Goal: Find specific page/section: Find specific page/section

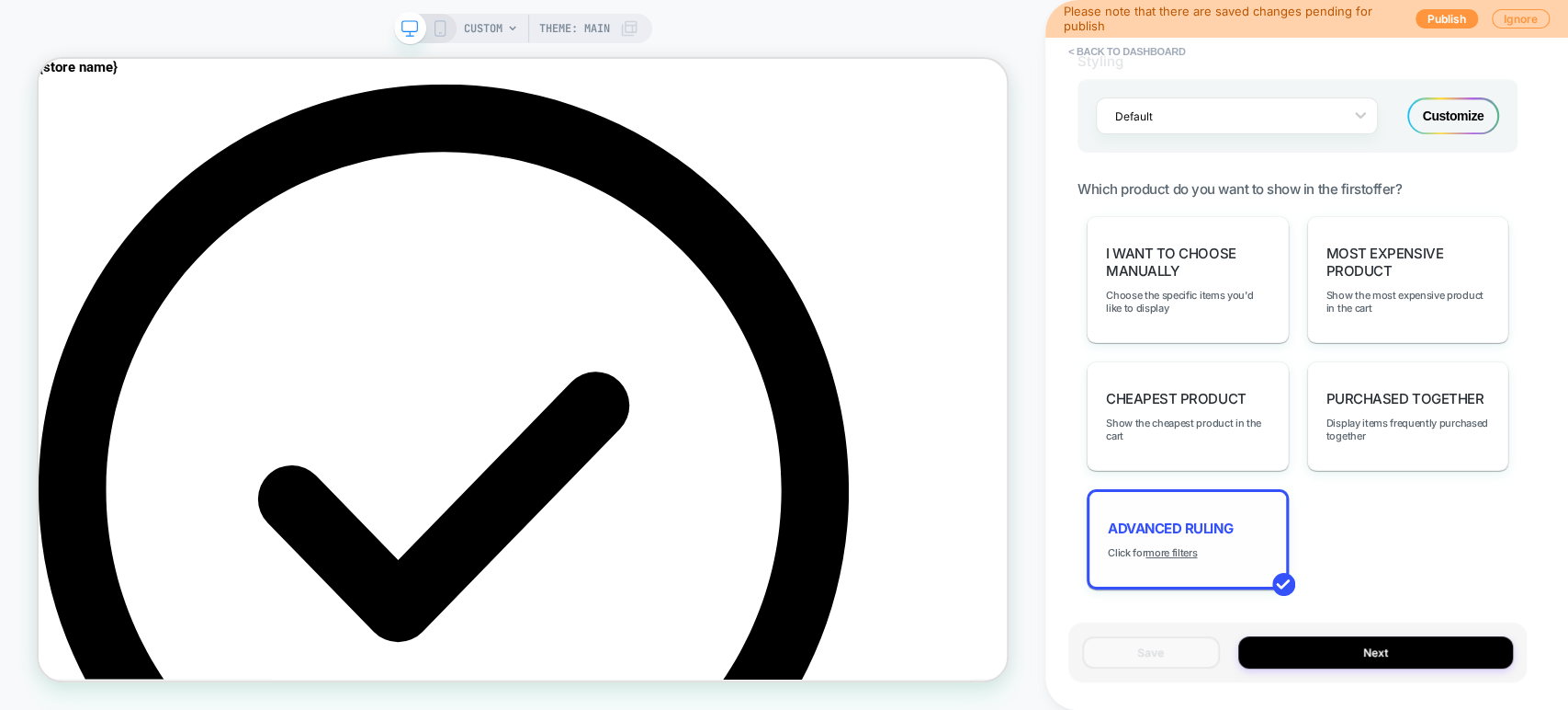
scroll to position [1236, 0]
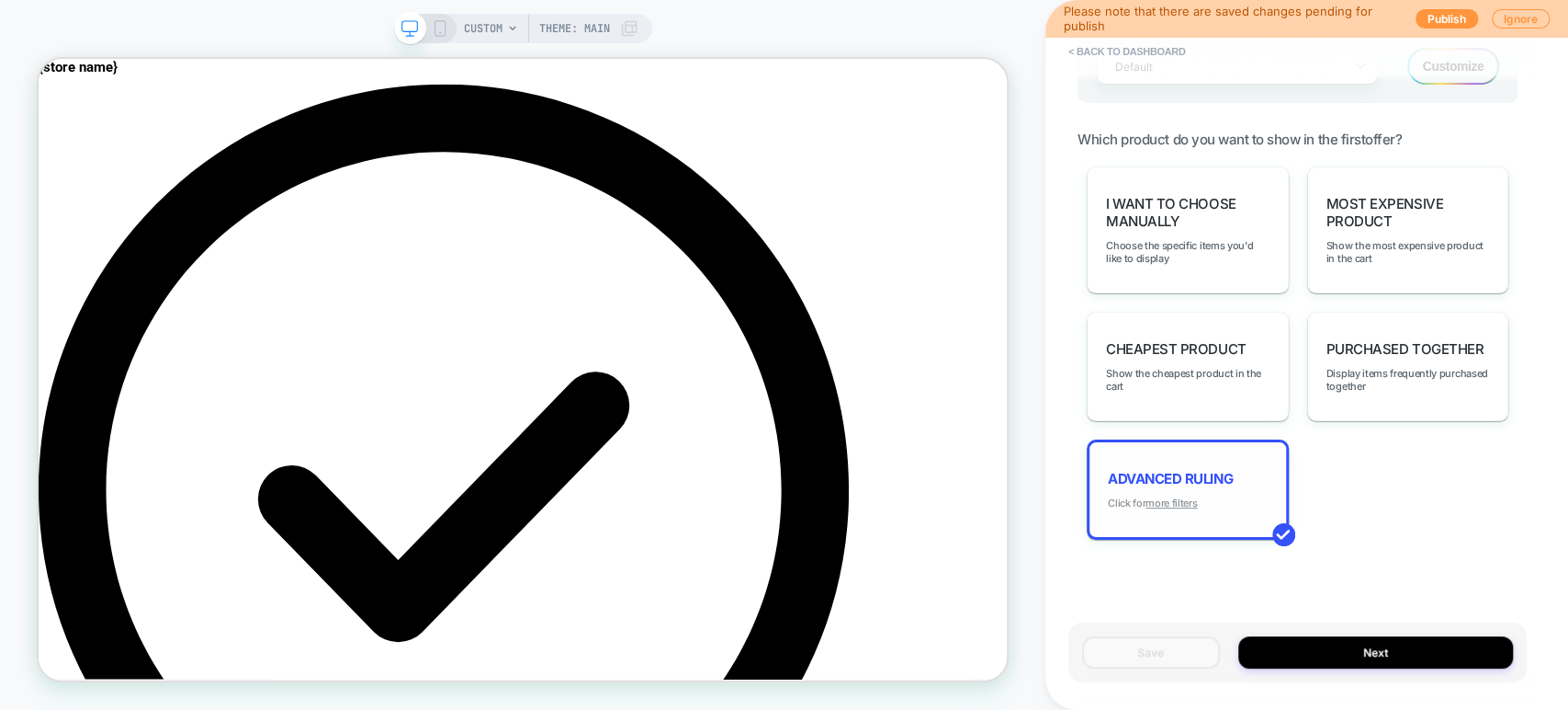
click at [1157, 497] on u "more filters" at bounding box center [1172, 503] width 52 height 13
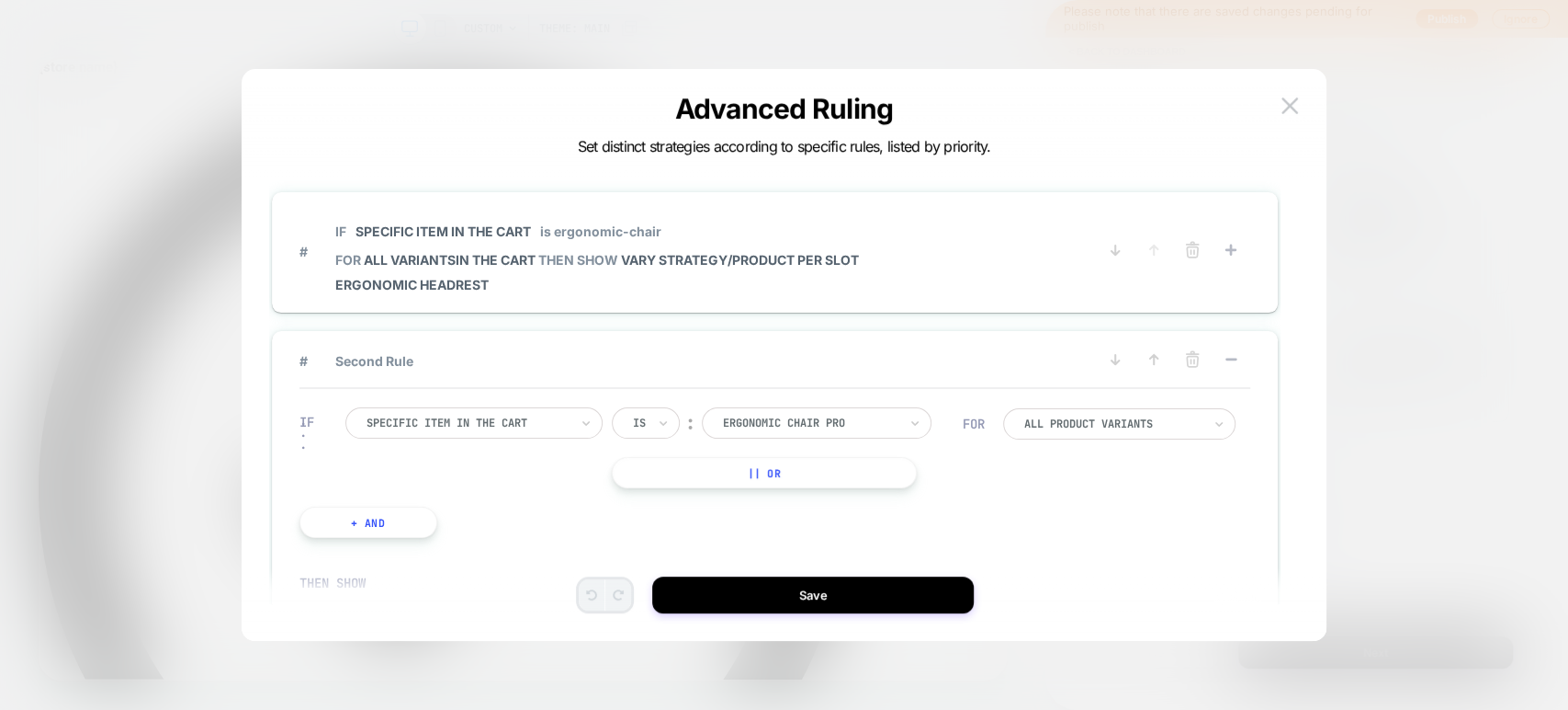
scroll to position [0, 0]
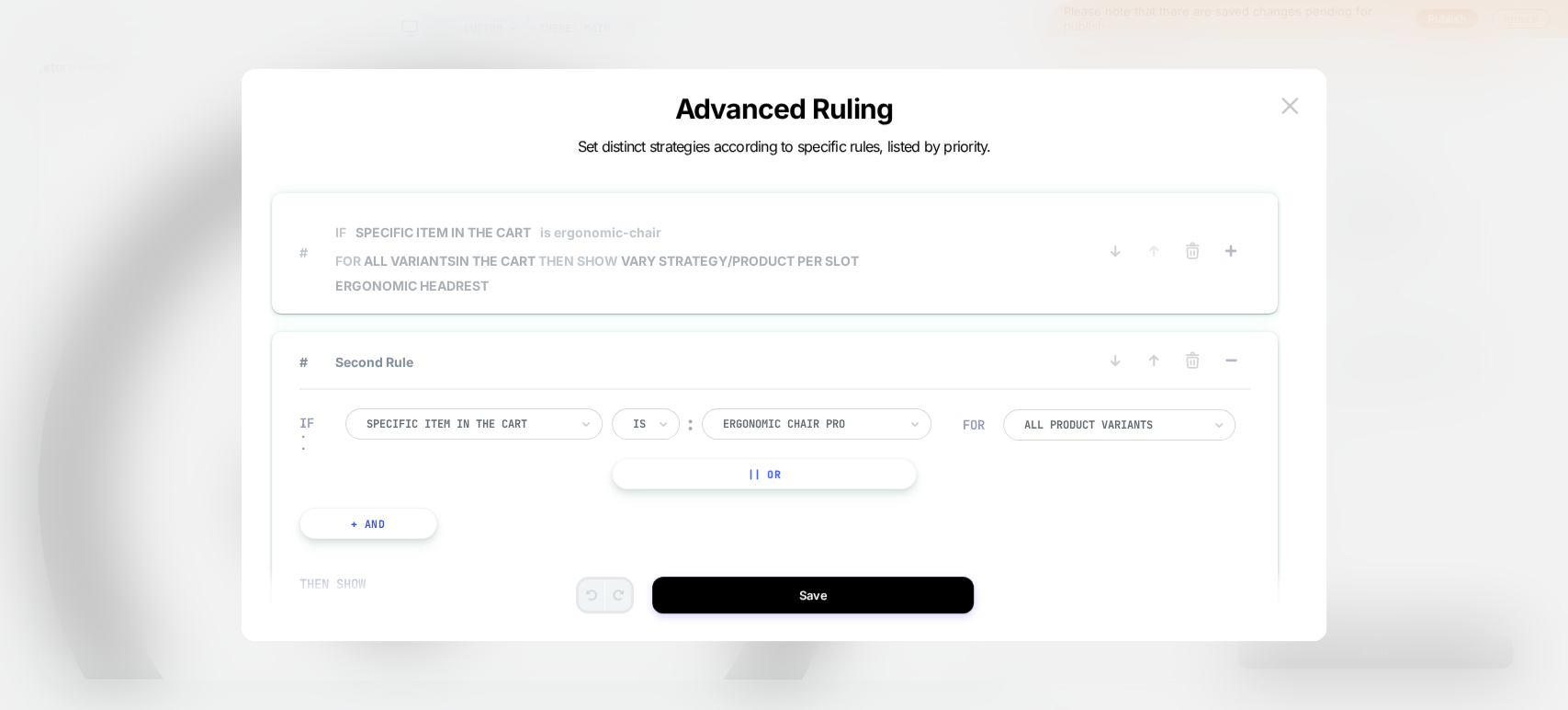
click at [599, 285] on span "Ergonomic Headrest" at bounding box center [597, 286] width 523 height 16
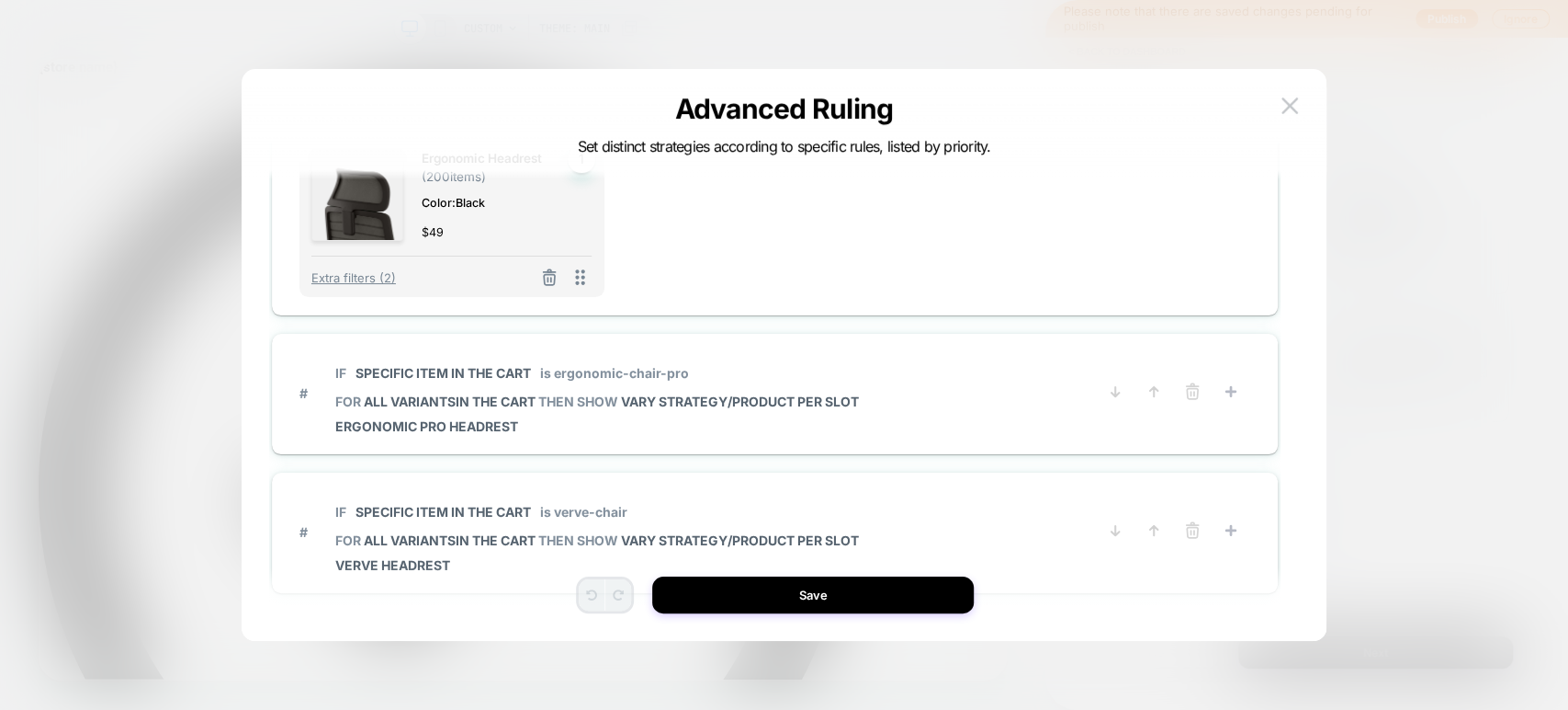
scroll to position [409, 0]
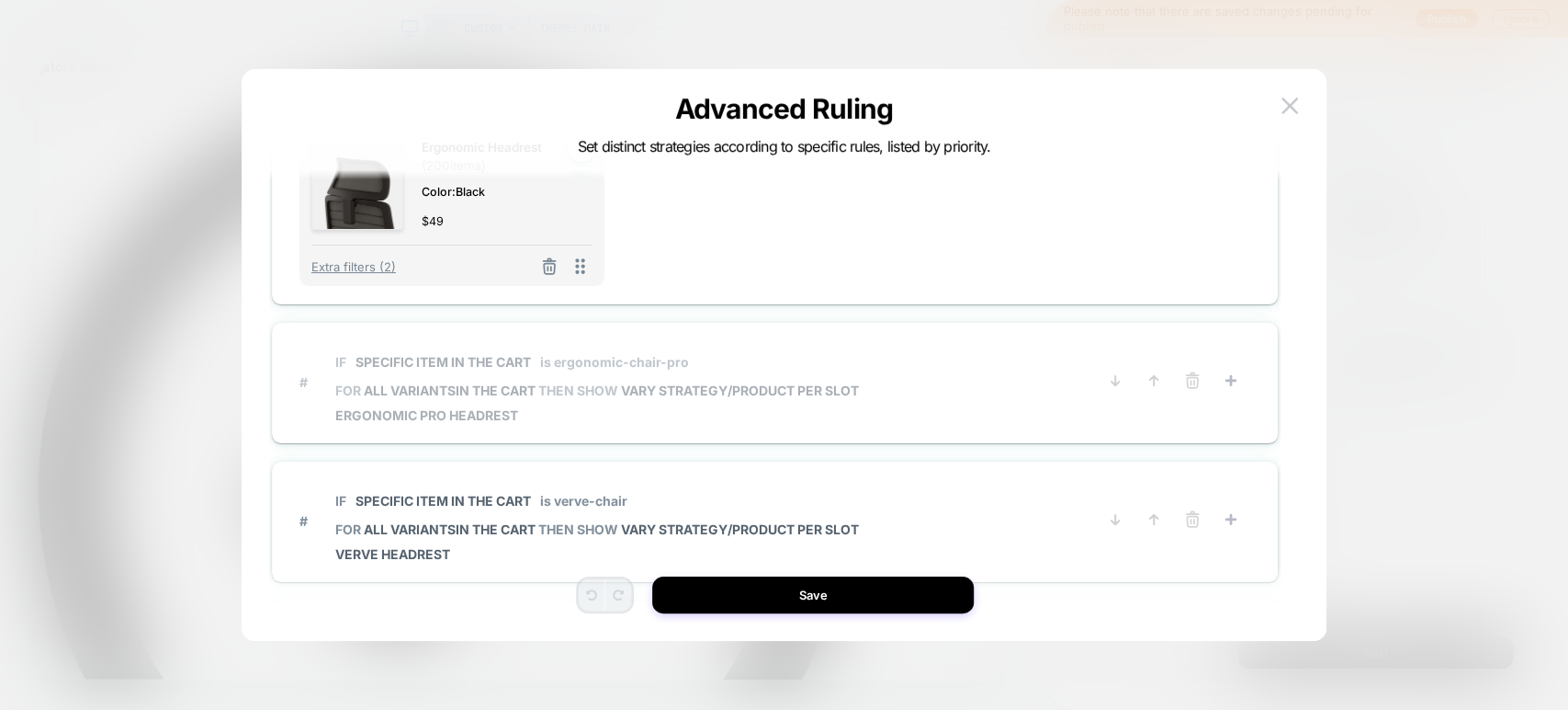
click at [678, 420] on span "Ergonomic Pro Headrest" at bounding box center [597, 415] width 523 height 16
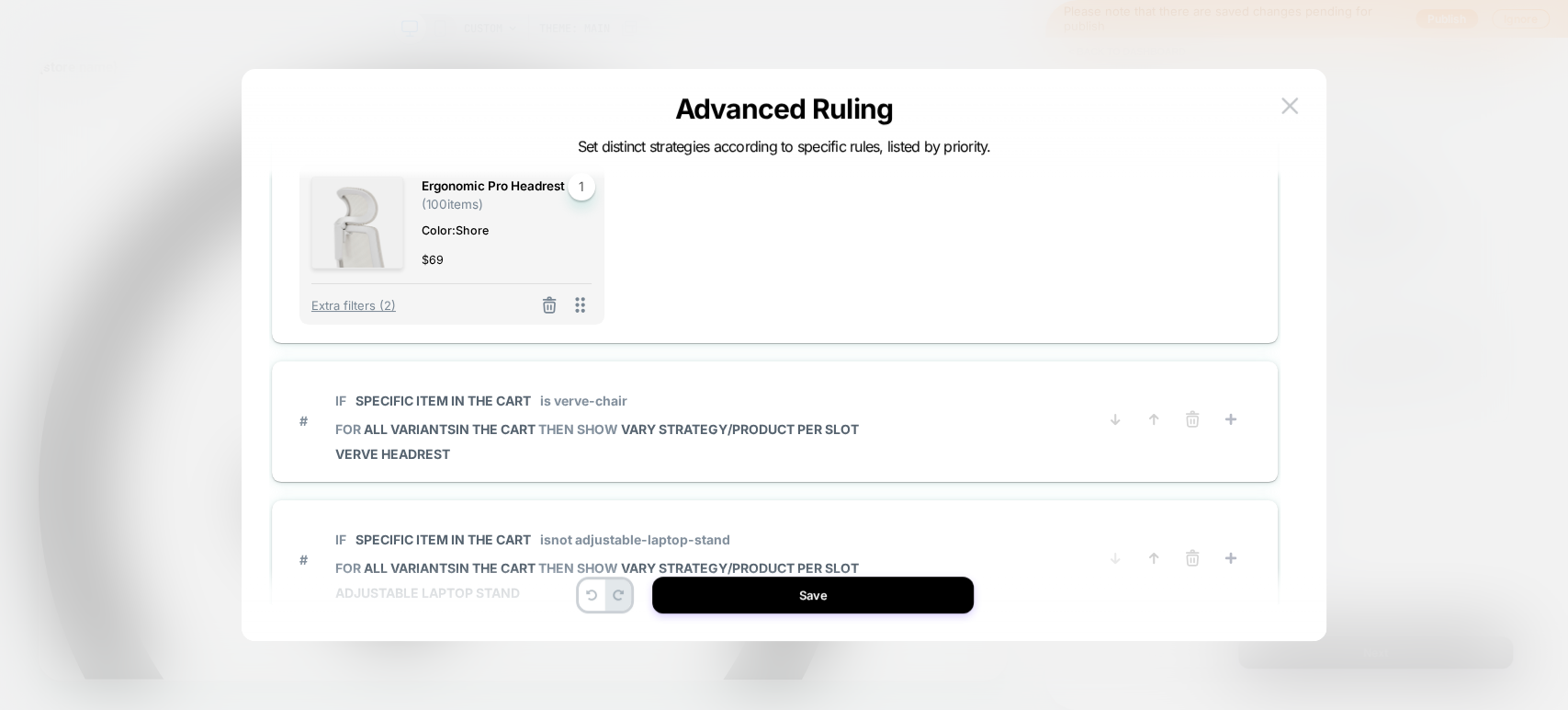
scroll to position [511, 0]
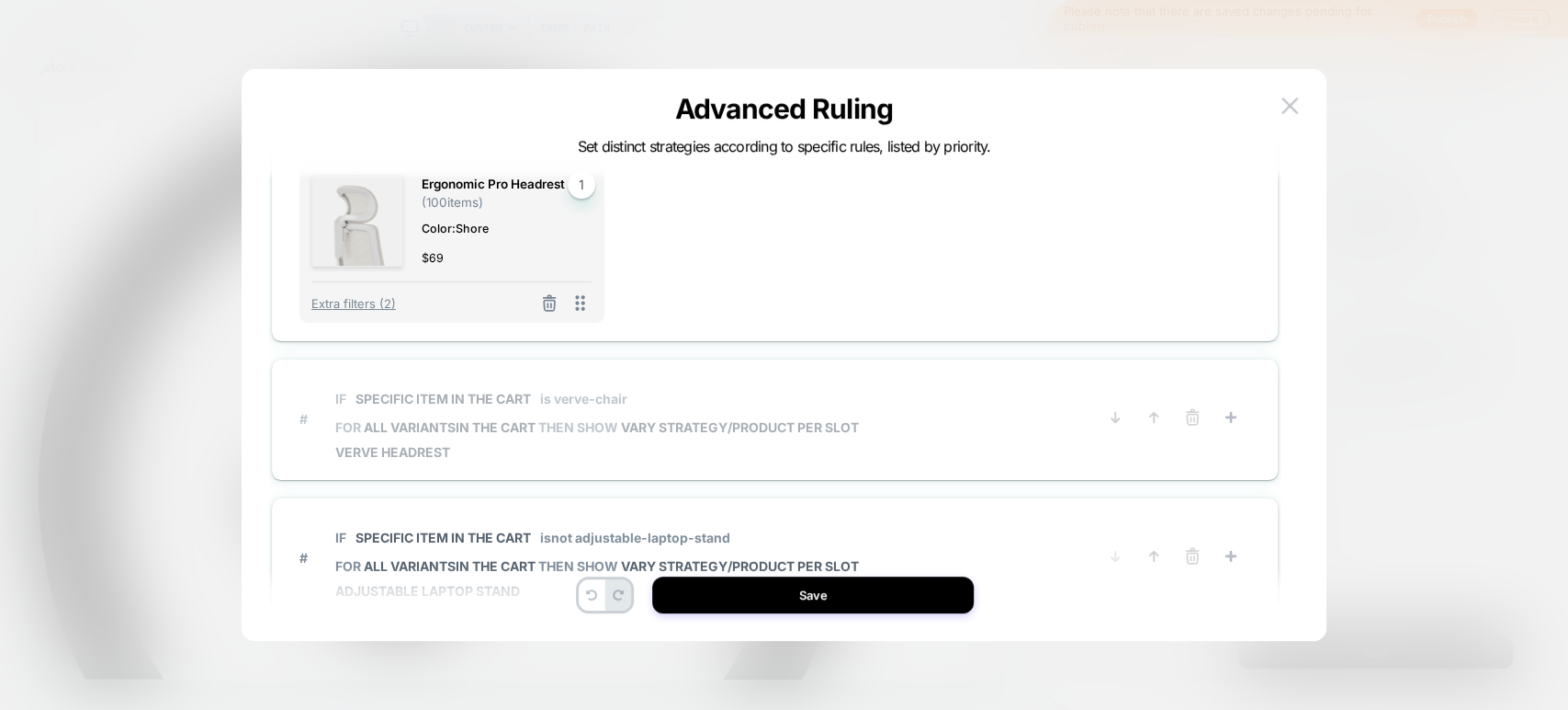
click at [722, 388] on span "IF Specific item in the cart is verve-chair" at bounding box center [597, 399] width 523 height 42
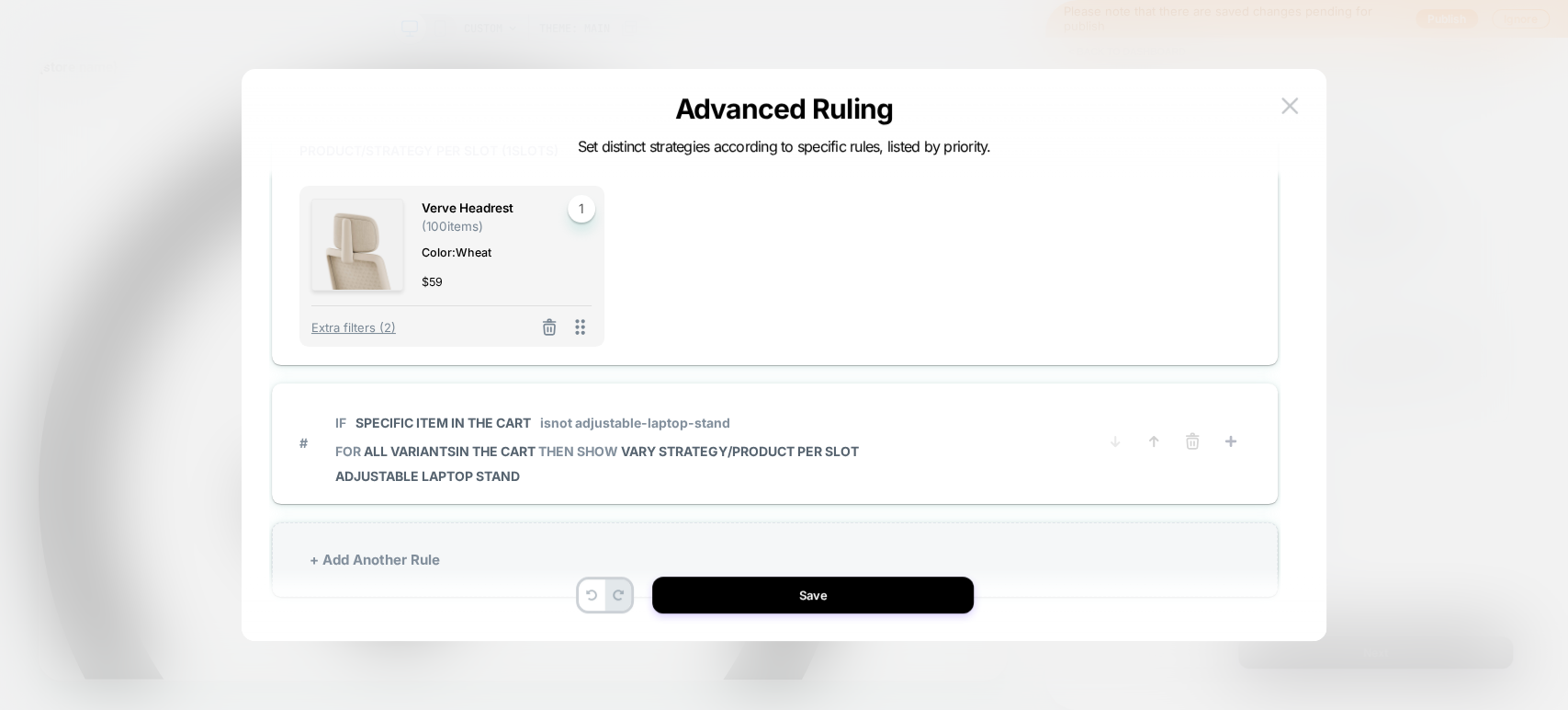
scroll to position [634, 0]
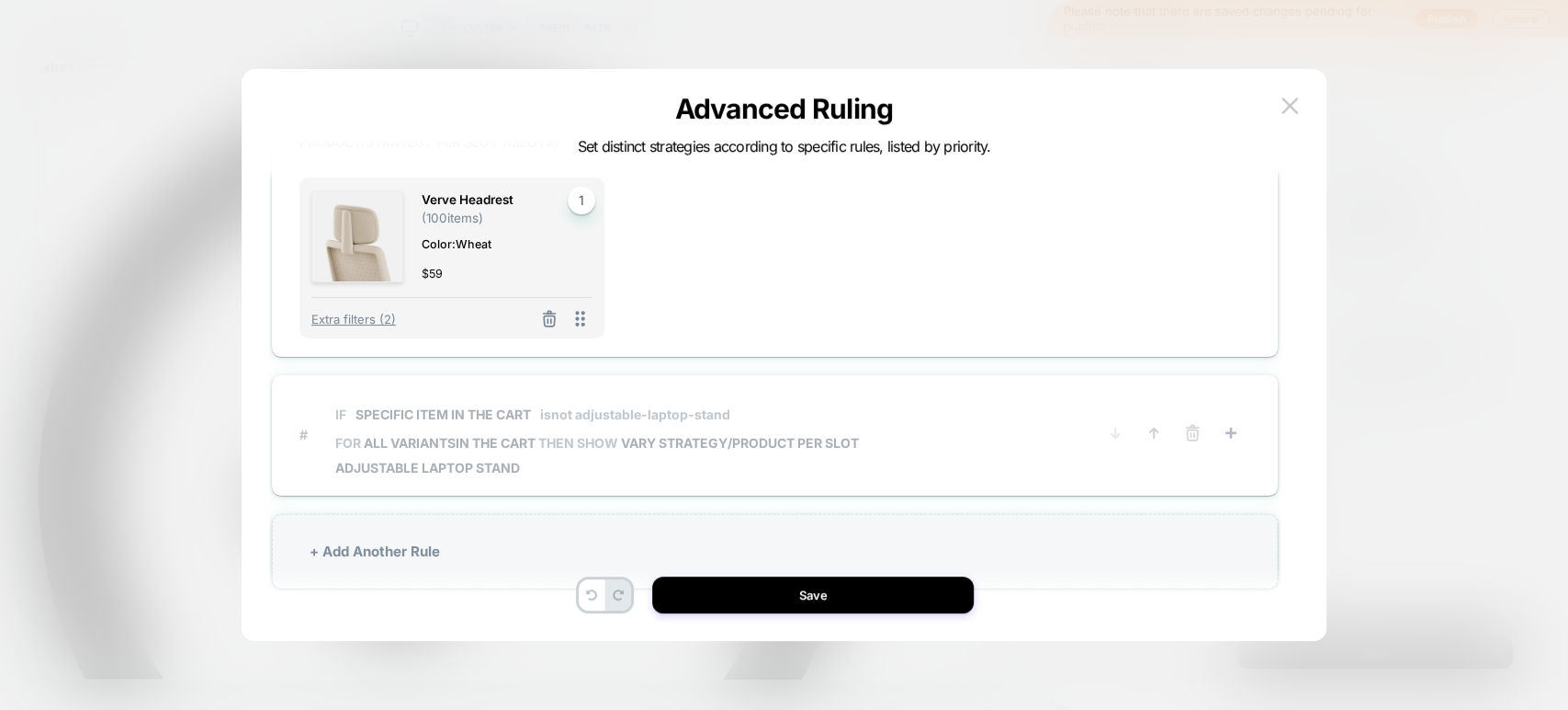
click at [843, 410] on p "IF Specific item in the cart isnot adjustable-laptop-stand" at bounding box center [597, 414] width 523 height 16
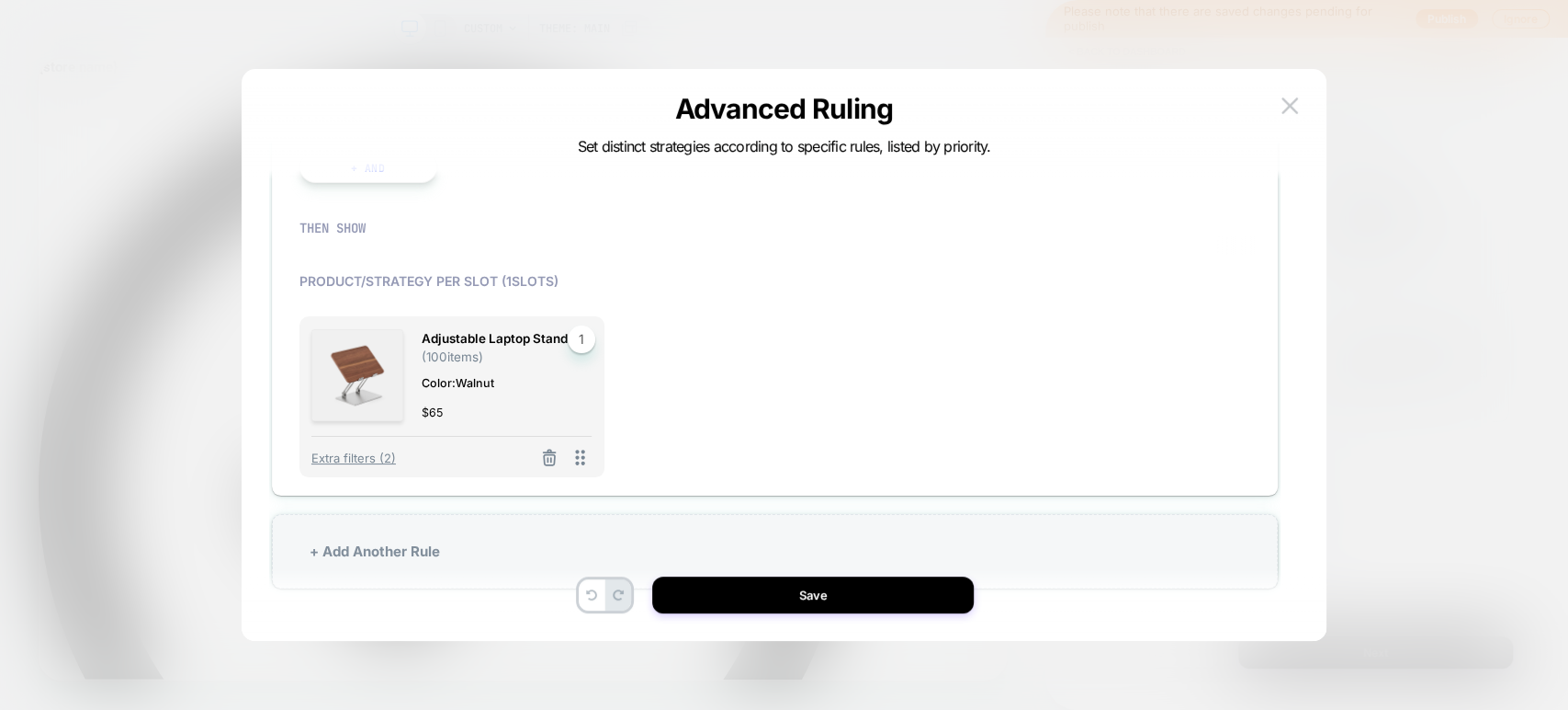
click at [843, 410] on div "Adjustable Laptop Stand ( 100 items) Color: Walnut $ 65 1 Extra filters (2)" at bounding box center [775, 397] width 952 height 161
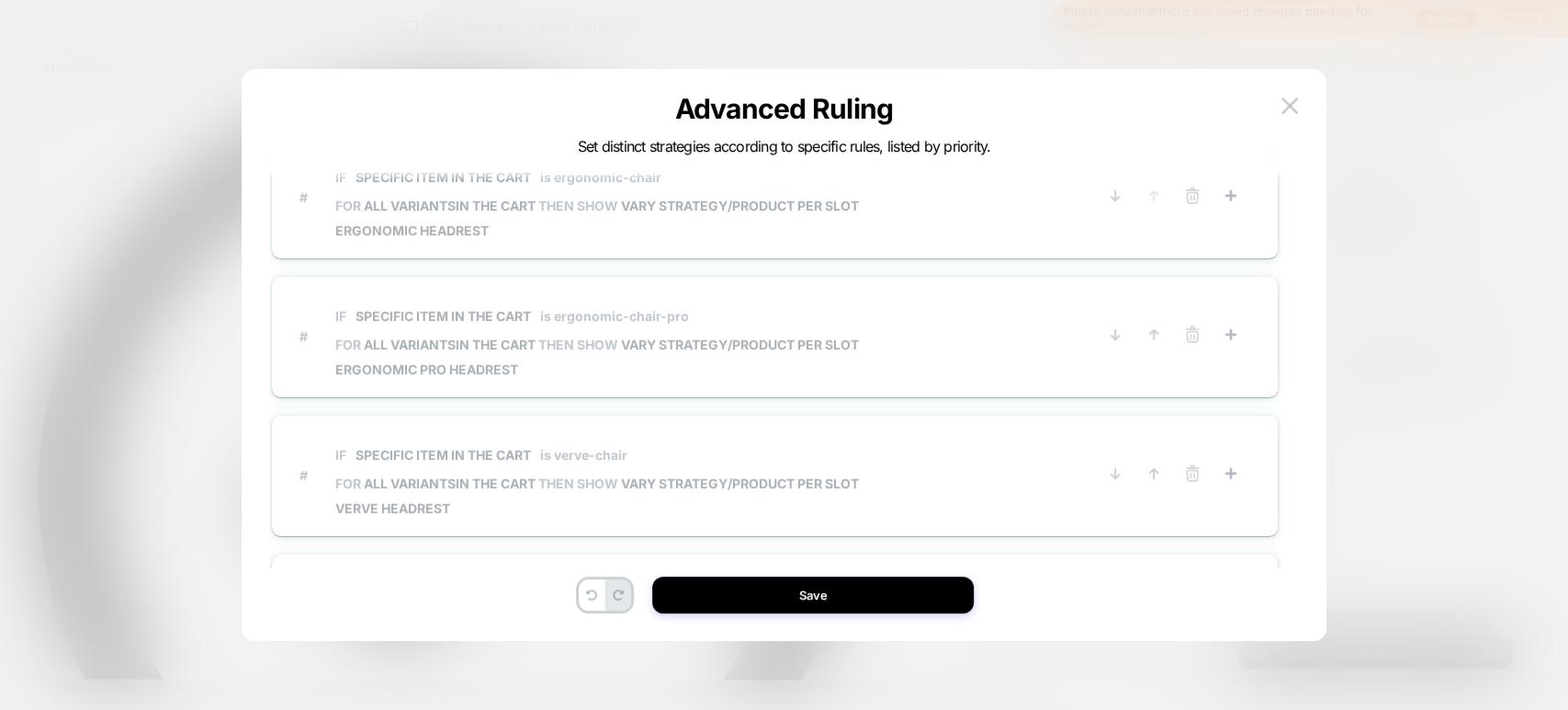
scroll to position [0, 0]
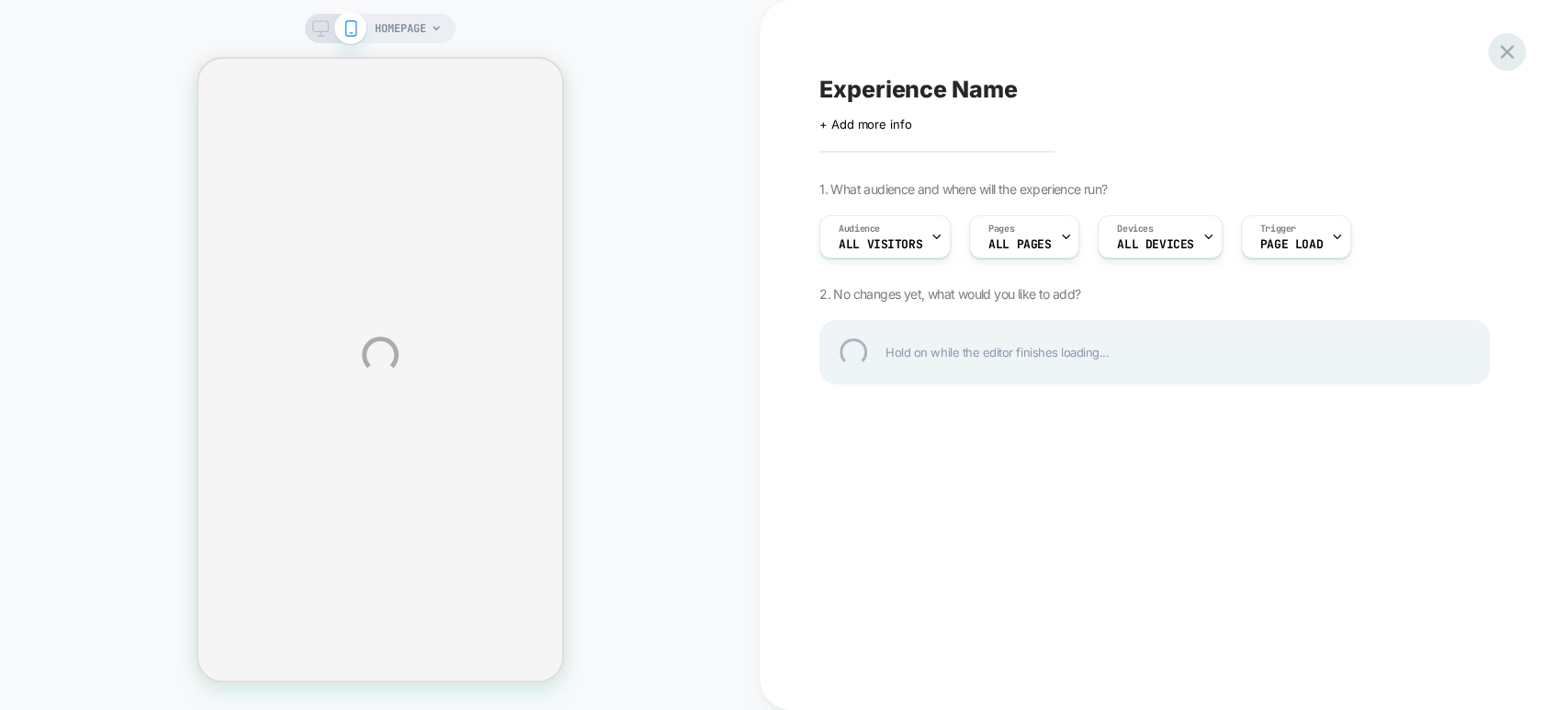
click at [1500, 53] on div at bounding box center [1508, 52] width 38 height 38
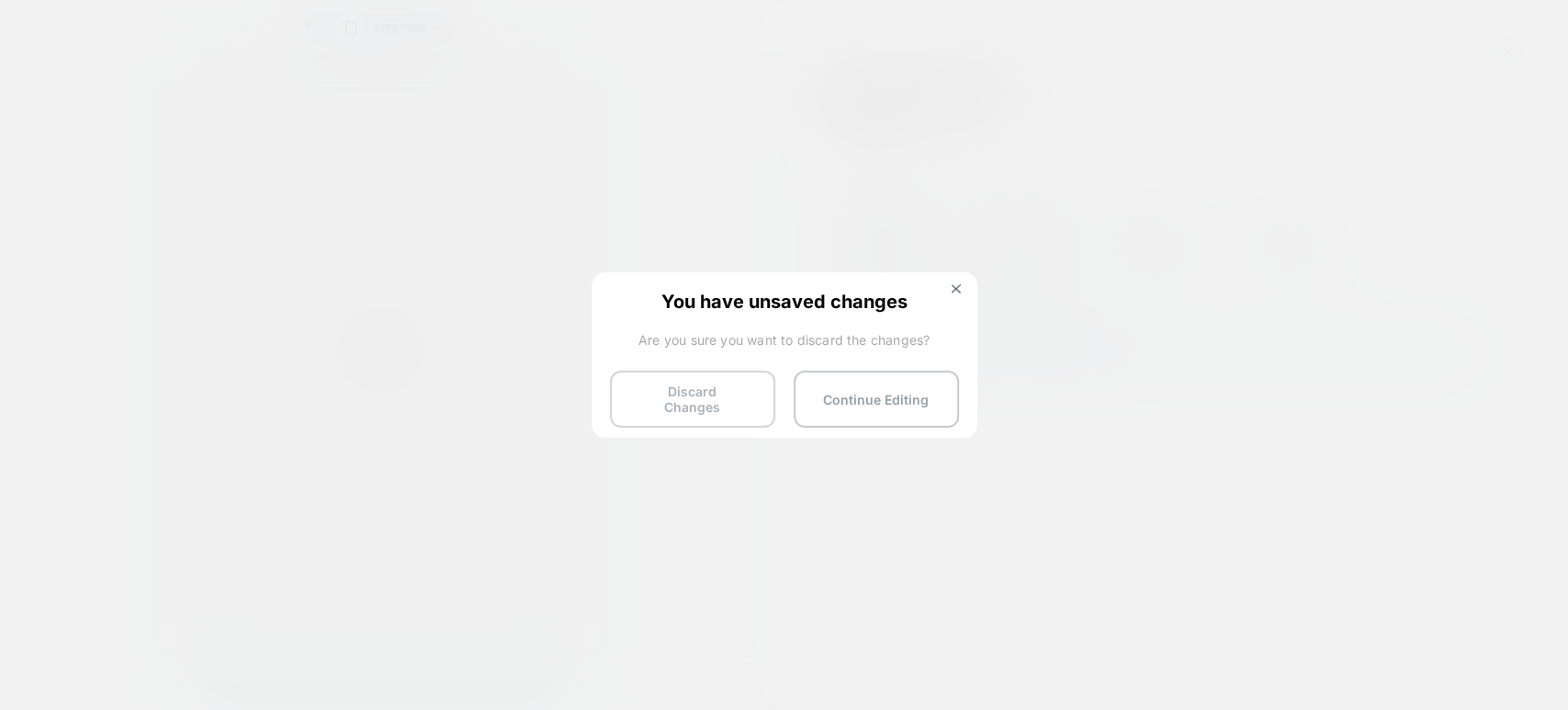
click at [700, 404] on button "Discard Changes" at bounding box center [693, 399] width 166 height 57
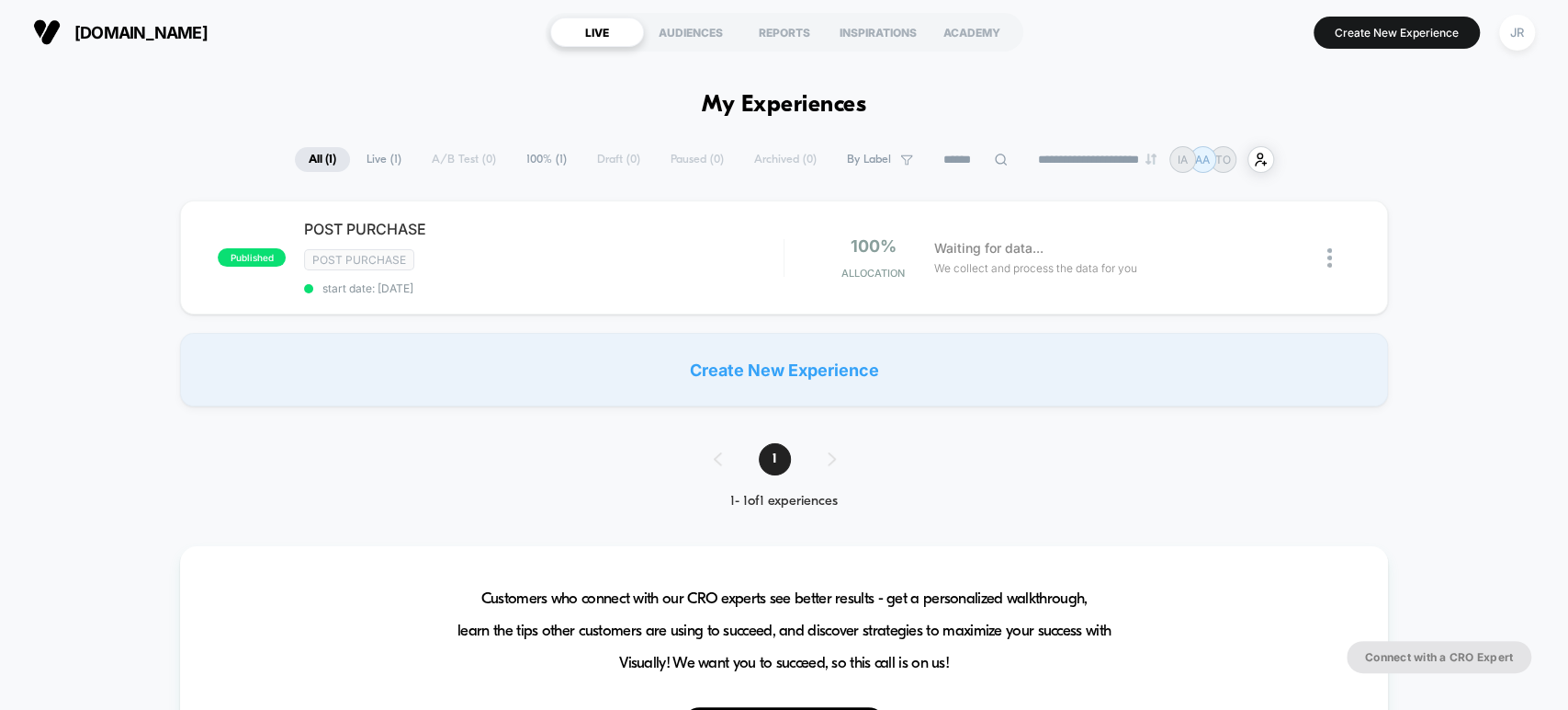
type input "***"
click at [594, 282] on span "start date: [DATE]" at bounding box center [543, 289] width 479 height 14
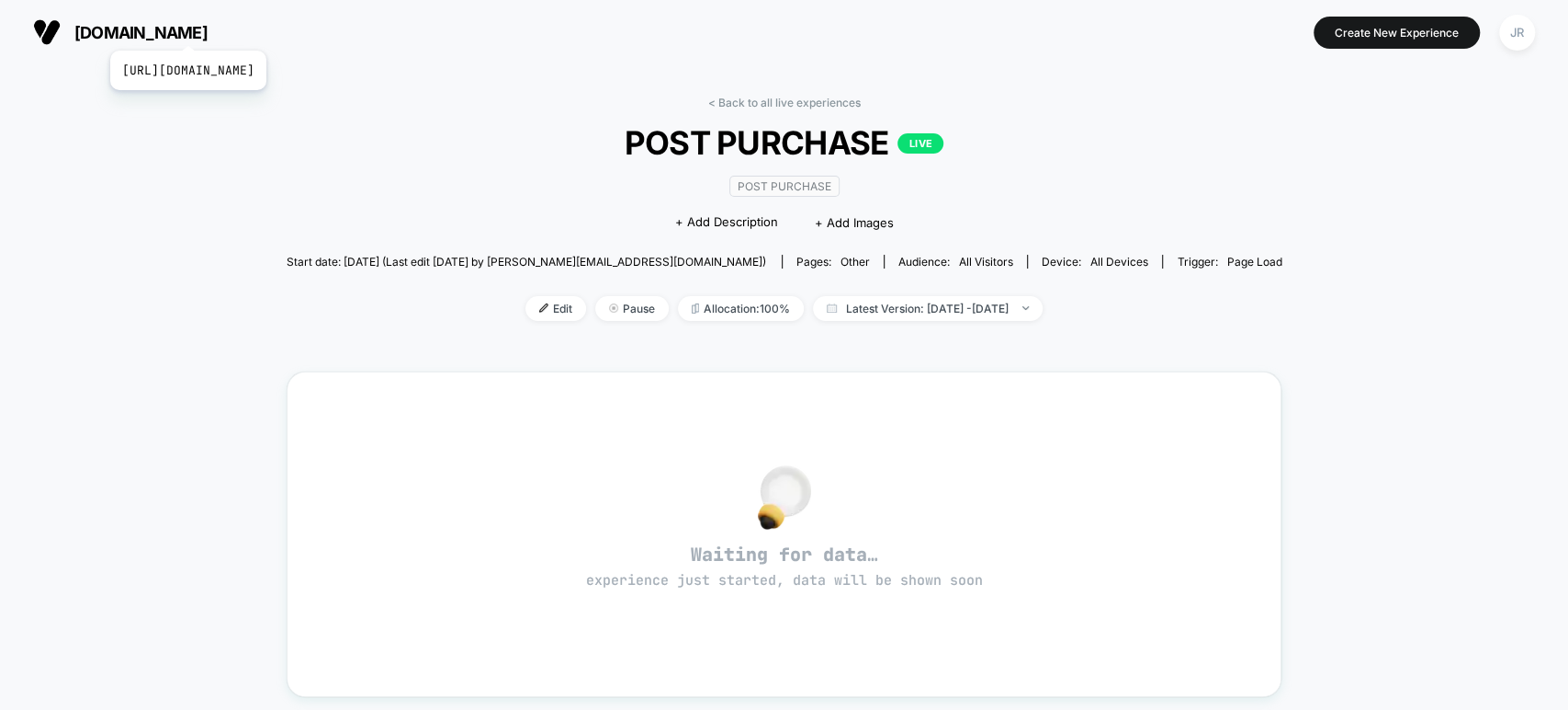
click at [208, 28] on span "[DOMAIN_NAME]" at bounding box center [141, 32] width 133 height 19
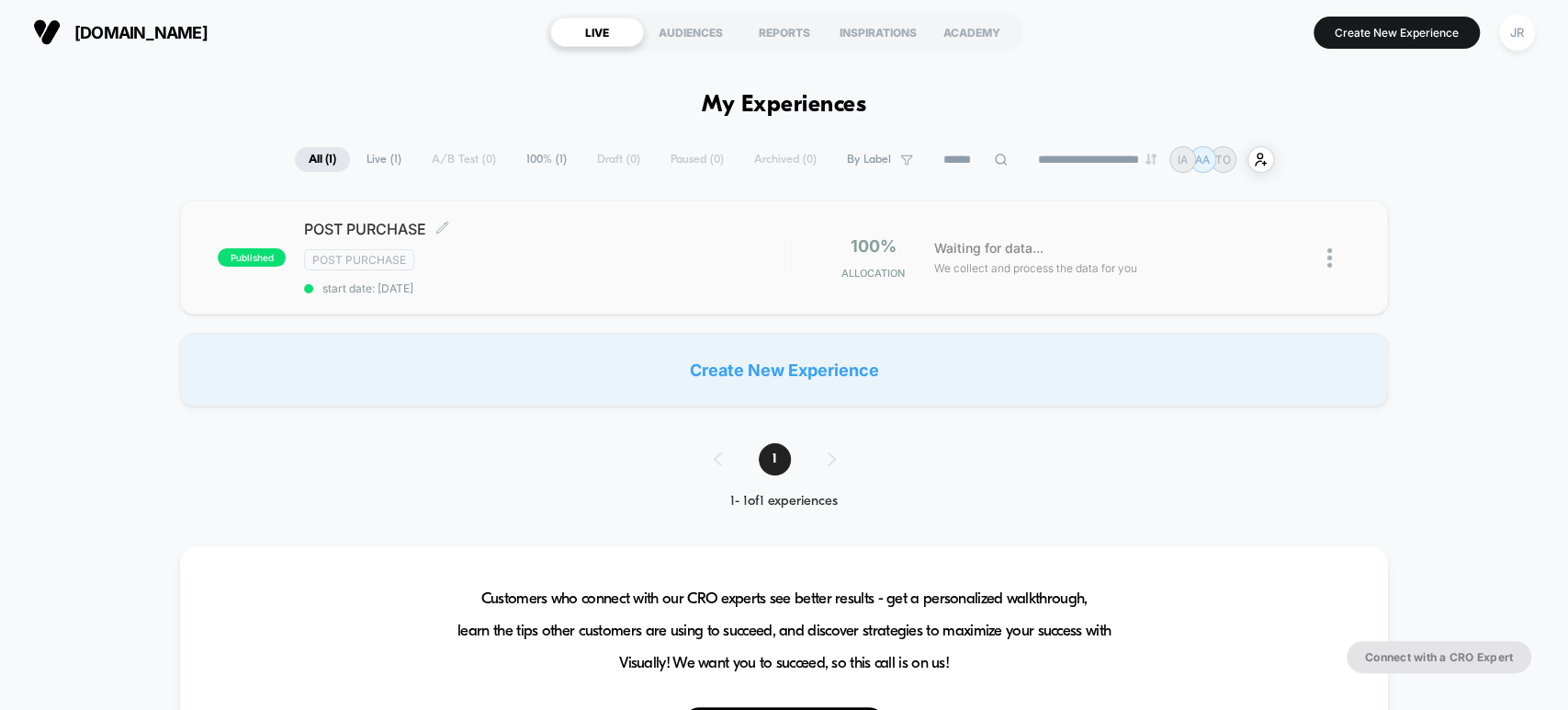
click at [637, 233] on span "POST PURCHASE Click to edit experience details" at bounding box center [543, 229] width 479 height 19
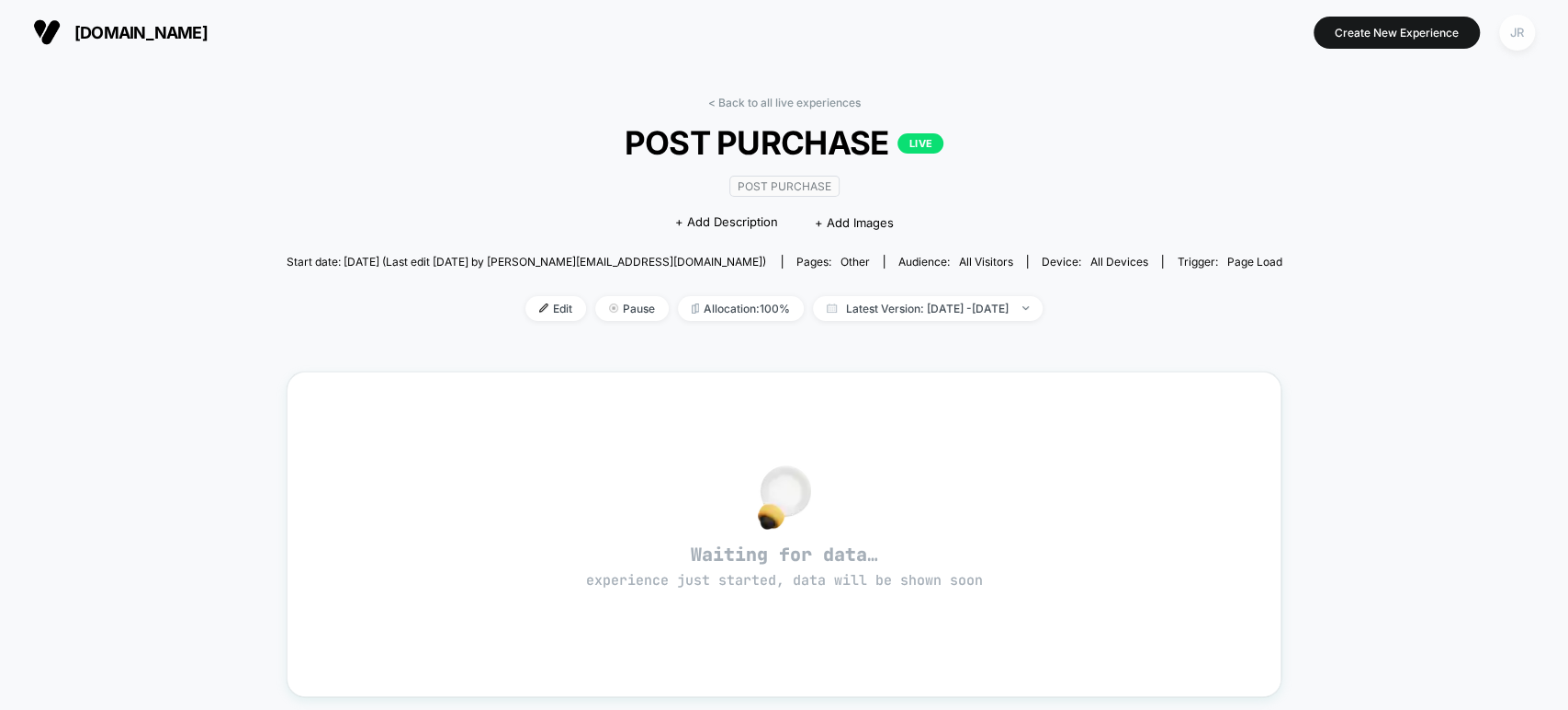
click at [1523, 24] on div "JR" at bounding box center [1517, 33] width 36 height 36
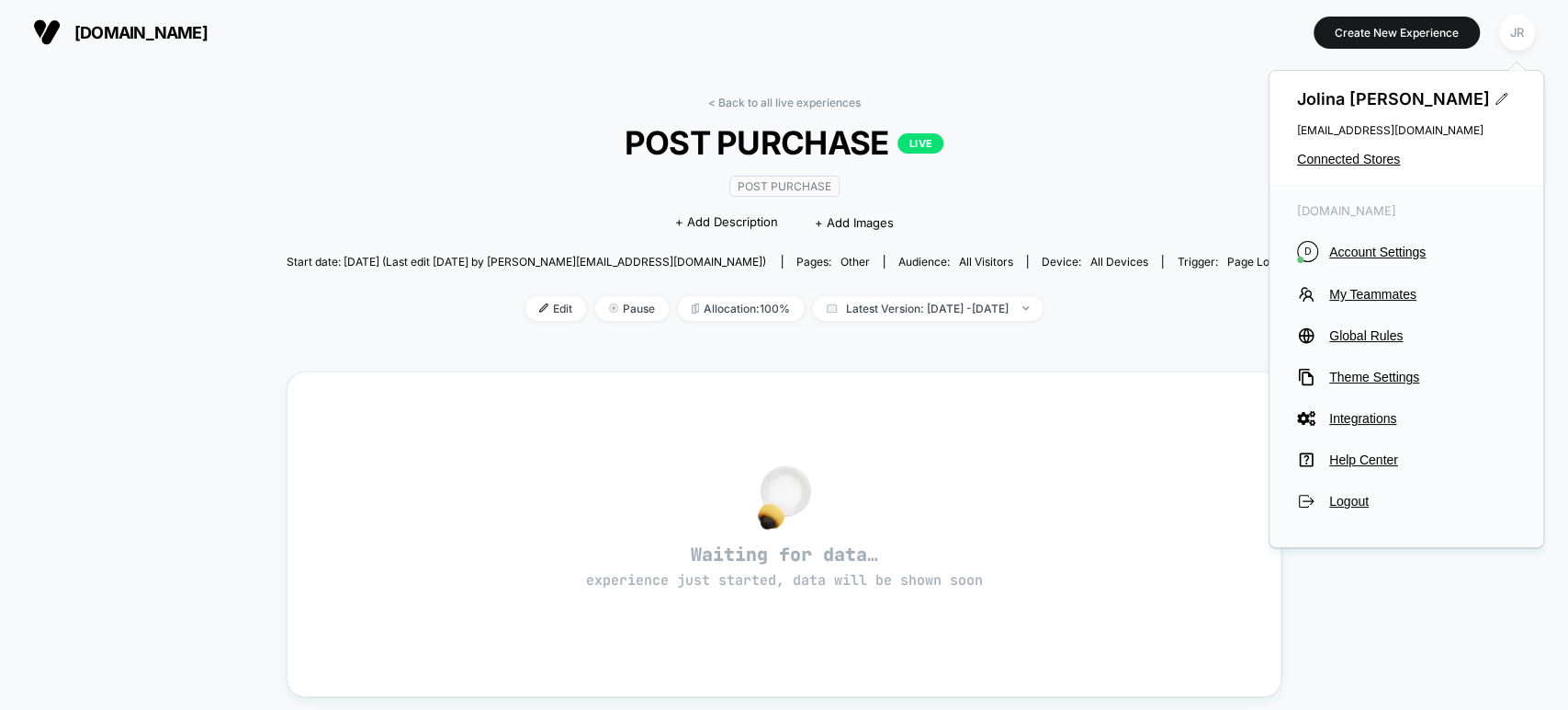
click at [1107, 118] on div "< Back to all live experiences POST PURCHASE LIVE Post Purchase Click to edit e…" at bounding box center [784, 219] width 996 height 248
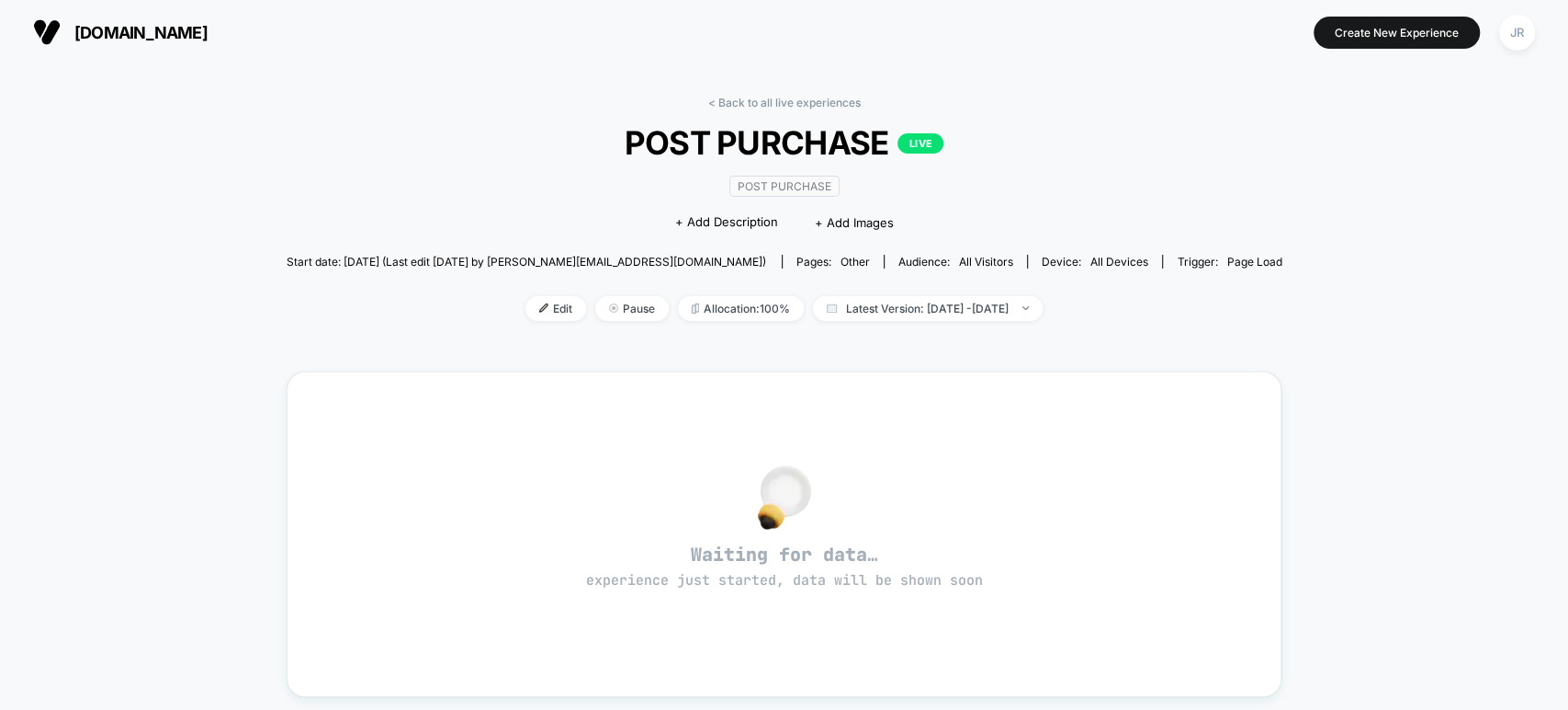
click at [1015, 47] on section at bounding box center [784, 32] width 496 height 46
